Goal: Information Seeking & Learning: Learn about a topic

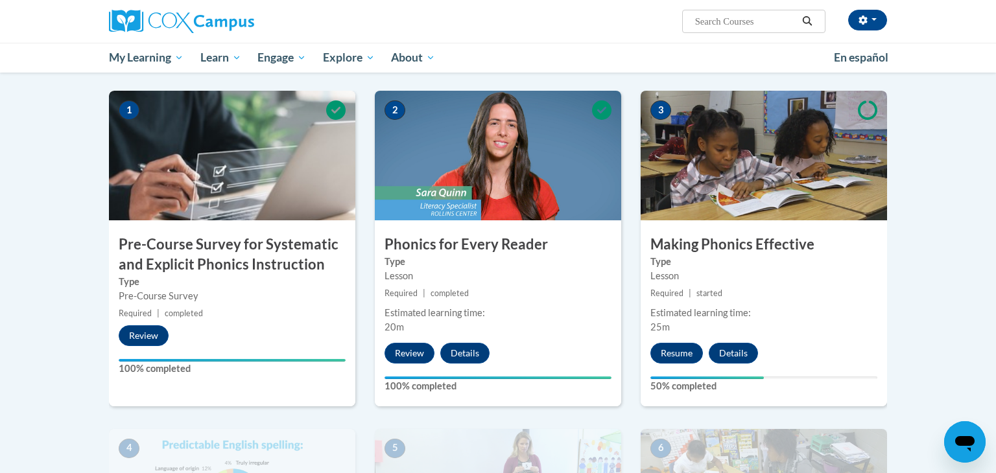
scroll to position [249, 0]
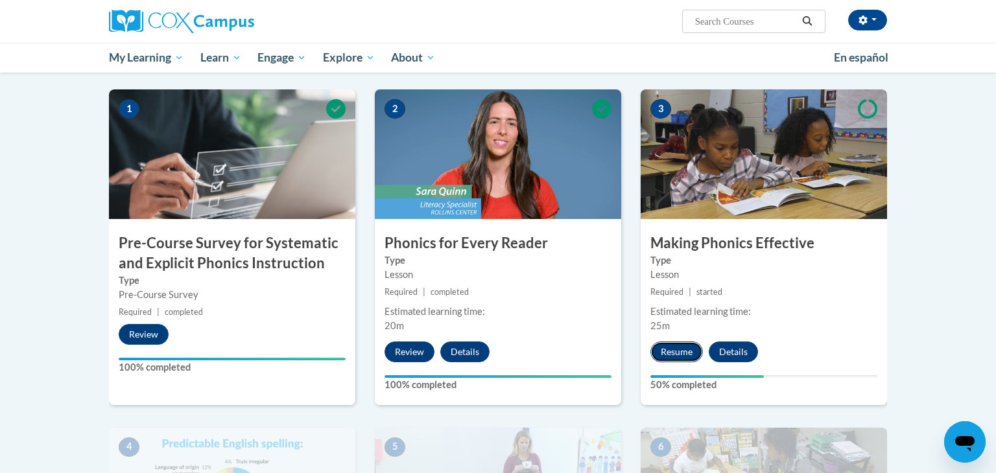
click at [671, 345] on button "Resume" at bounding box center [676, 352] width 53 height 21
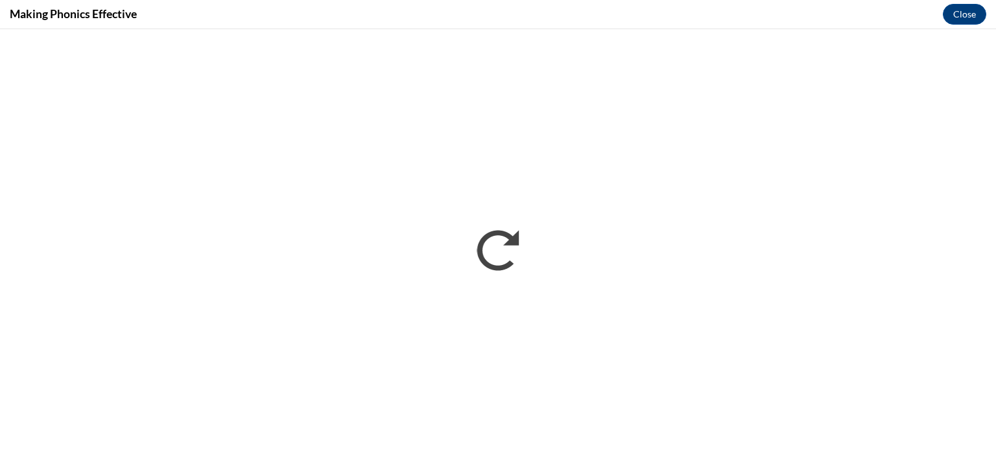
scroll to position [0, 0]
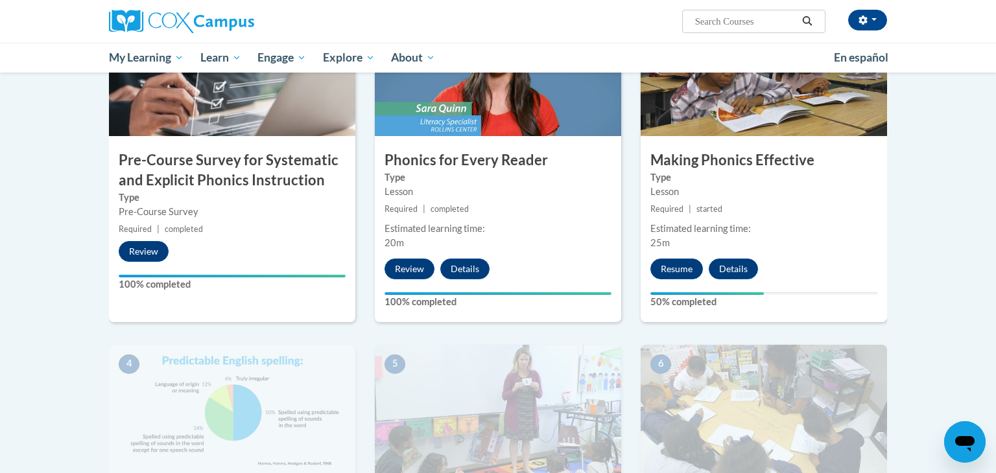
scroll to position [338, 0]
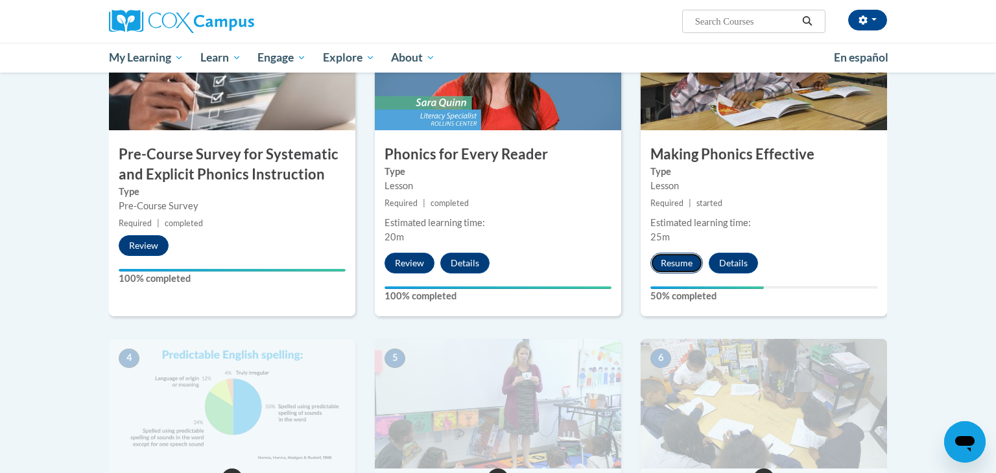
click at [681, 264] on button "Resume" at bounding box center [676, 263] width 53 height 21
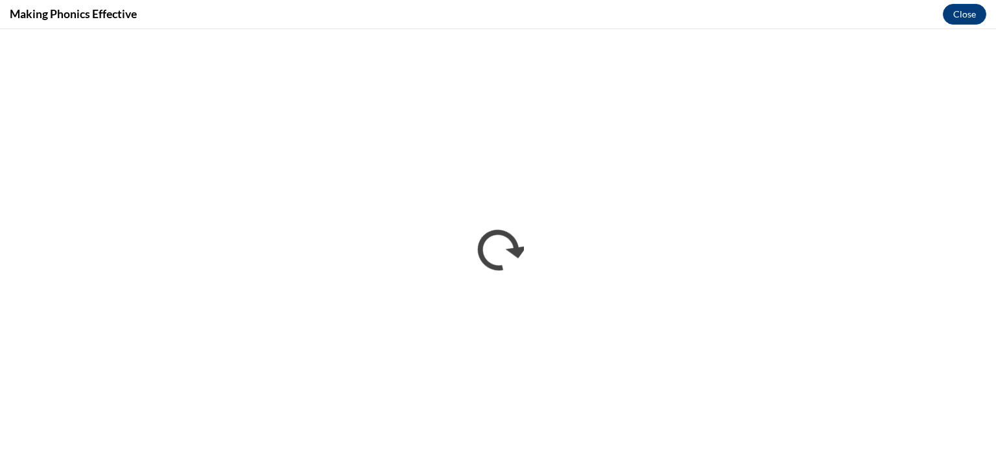
scroll to position [0, 0]
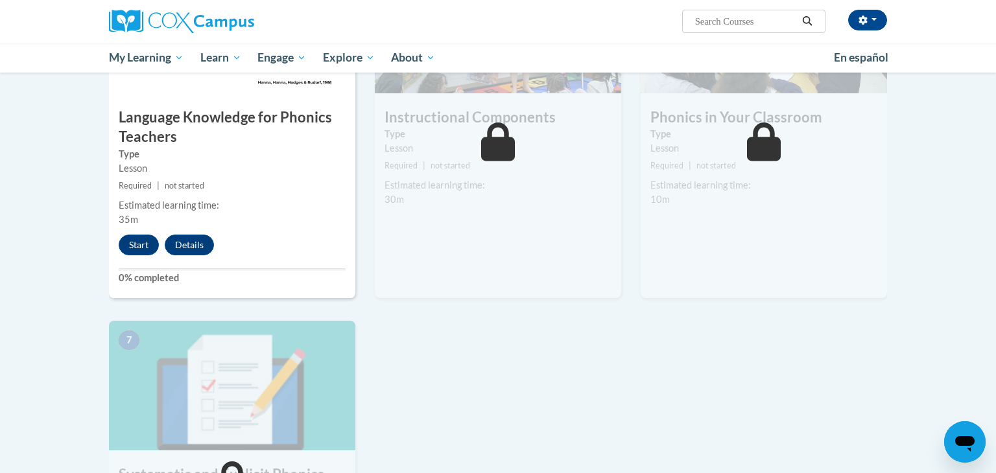
scroll to position [703, 0]
